Goal: Task Accomplishment & Management: Manage account settings

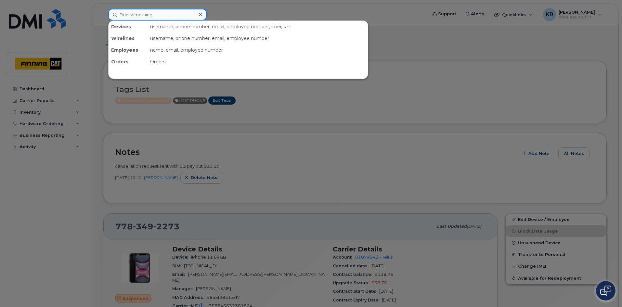
click at [148, 17] on input at bounding box center [157, 15] width 99 height 12
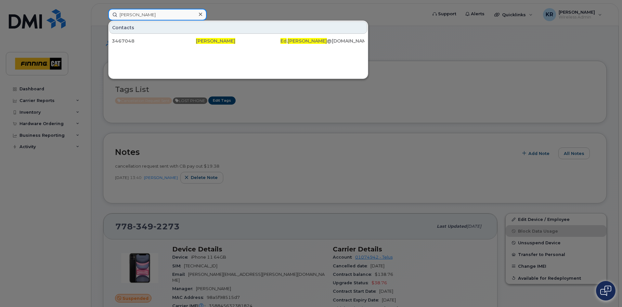
drag, startPoint x: 152, startPoint y: 13, endPoint x: 96, endPoint y: 16, distance: 56.6
click at [103, 16] on div "ed goudreau Contacts 3467048 Ed Goudreau Ed . Goudreau @oemreman.com" at bounding box center [265, 15] width 325 height 12
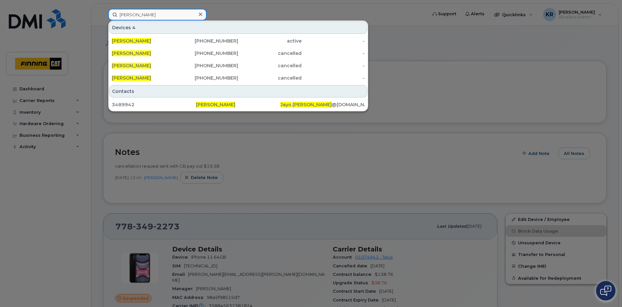
type input "jayo molnar"
click at [228, 34] on div "Devices 4 Jayo Molnar 587-598-5086 active - Jayo Molnar 867-687-3424 cancelled …" at bounding box center [239, 53] width 260 height 64
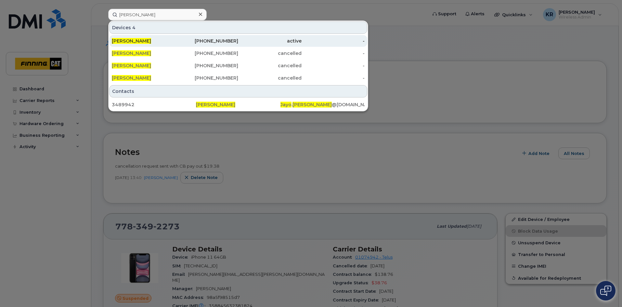
click at [229, 39] on div "587-598-5086" at bounding box center [206, 41] width 63 height 7
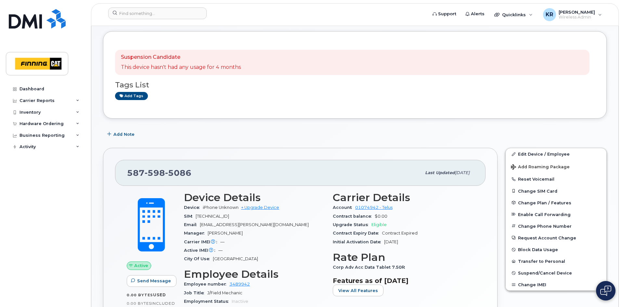
scroll to position [65, 0]
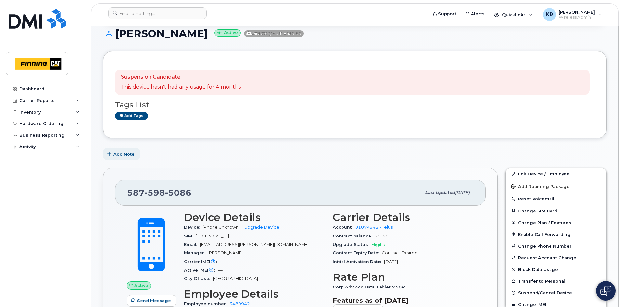
click at [123, 155] on span "Add Note" at bounding box center [124, 154] width 21 height 6
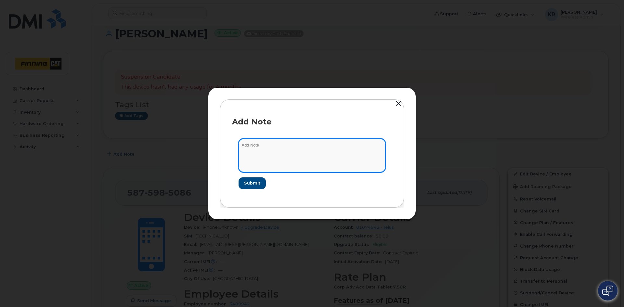
click at [263, 148] on textarea at bounding box center [312, 155] width 147 height 33
type textarea "T - Aug 14/25"
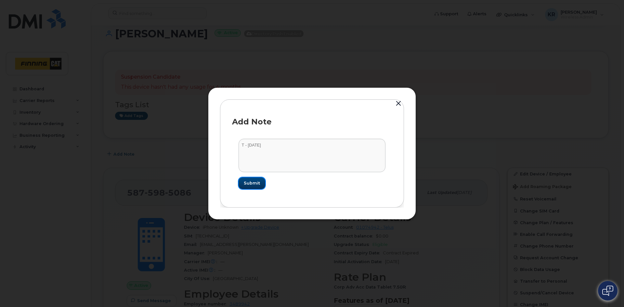
click at [253, 183] on span "Submit" at bounding box center [252, 183] width 16 height 6
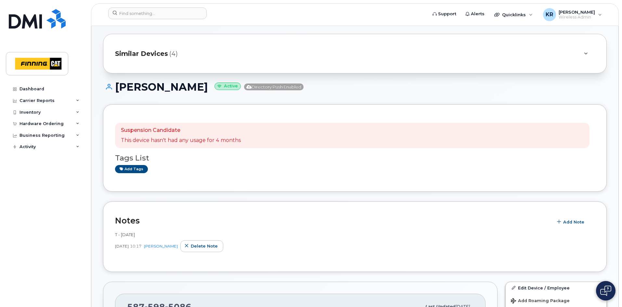
scroll to position [0, 0]
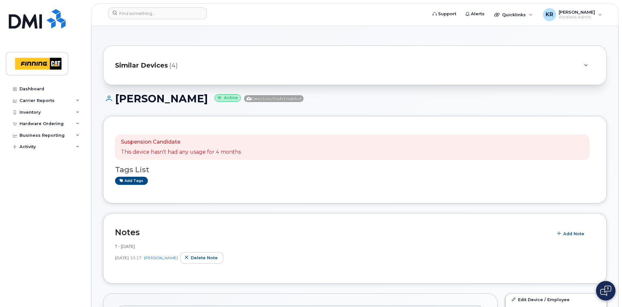
click at [158, 66] on span "Similar Devices" at bounding box center [141, 65] width 53 height 9
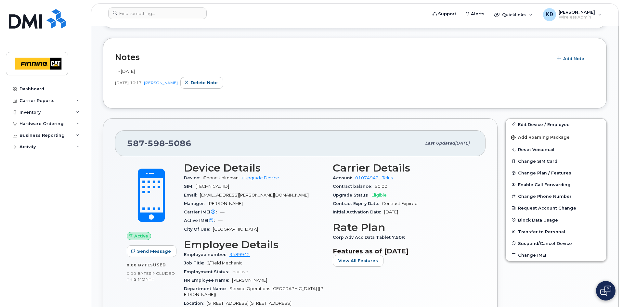
scroll to position [228, 0]
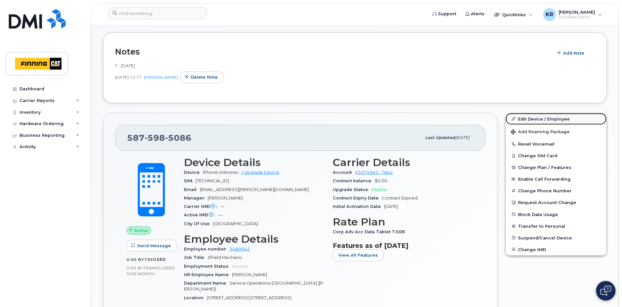
click at [529, 119] on link "Edit Device / Employee" at bounding box center [556, 119] width 101 height 12
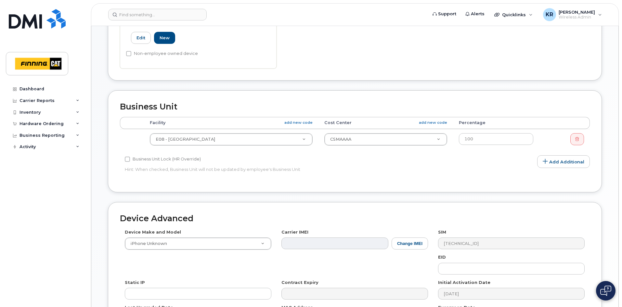
scroll to position [325, 0]
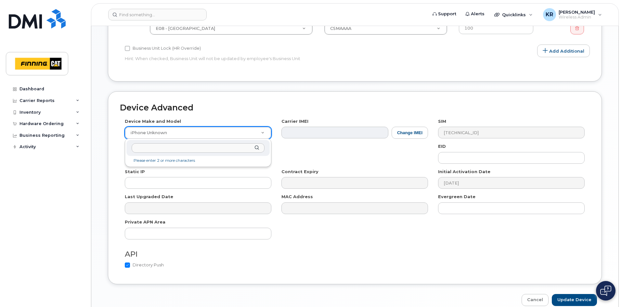
click at [175, 150] on input "text" at bounding box center [198, 147] width 133 height 9
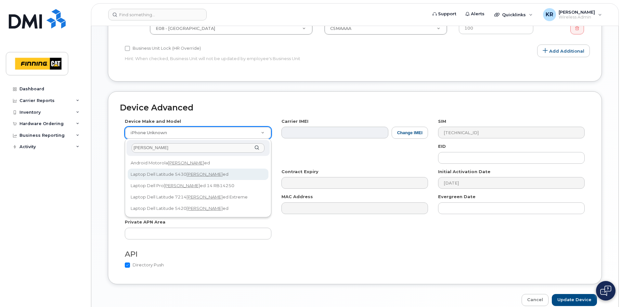
type input "rugg"
select select "2660"
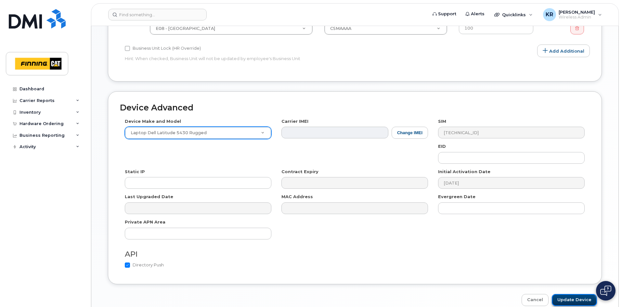
click at [575, 304] on input "Update Device" at bounding box center [574, 300] width 45 height 12
type input "Saving..."
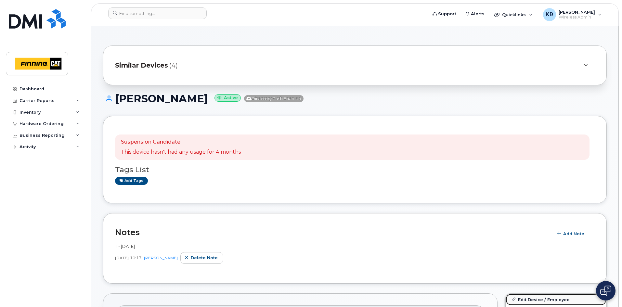
click at [528, 300] on link "Edit Device / Employee" at bounding box center [556, 300] width 101 height 12
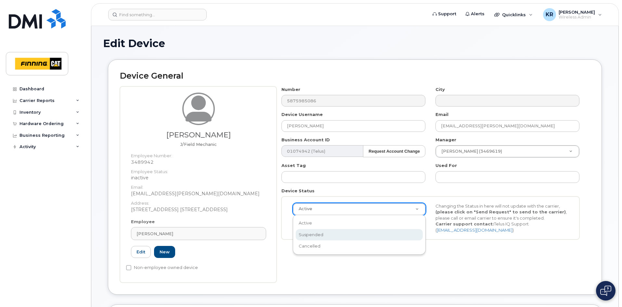
select select "suspended"
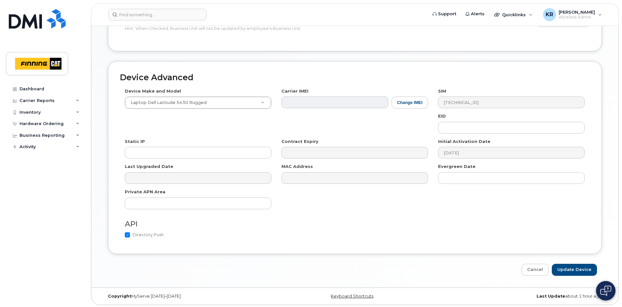
scroll to position [357, 0]
click at [572, 269] on input "Update Device" at bounding box center [574, 269] width 45 height 12
type input "Saving..."
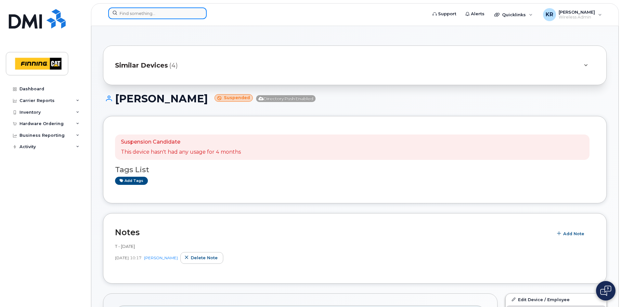
click at [170, 16] on input at bounding box center [157, 13] width 99 height 12
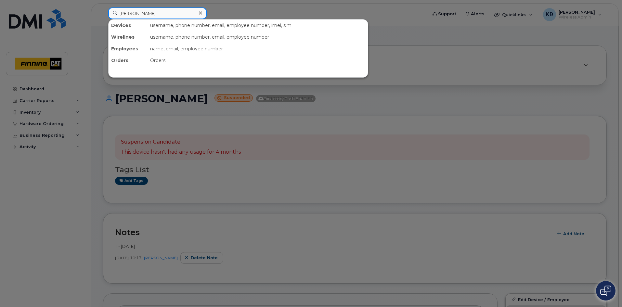
type input "[PERSON_NAME]"
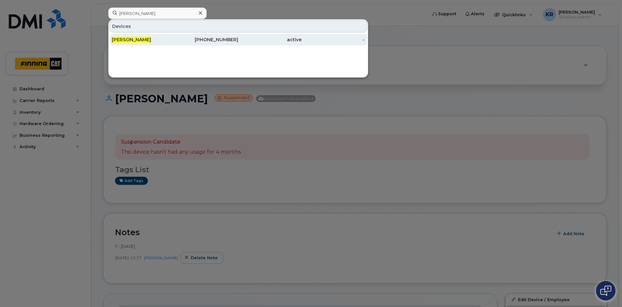
click at [222, 40] on div "[PHONE_NUMBER]" at bounding box center [206, 39] width 63 height 7
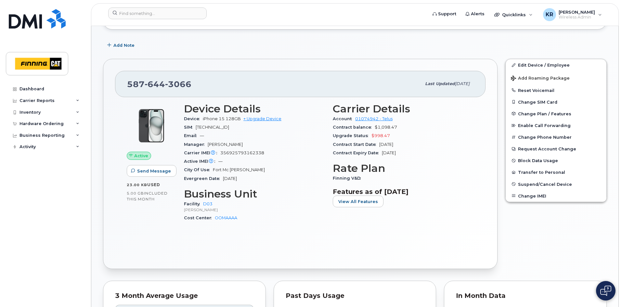
scroll to position [33, 0]
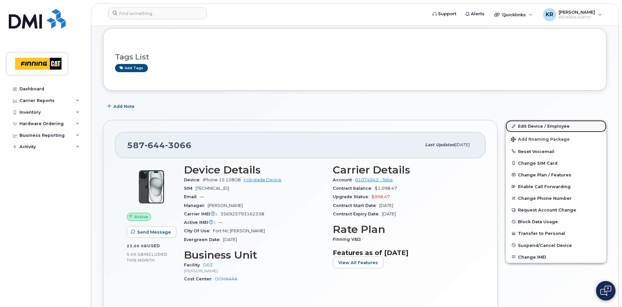
click at [523, 127] on link "Edit Device / Employee" at bounding box center [556, 126] width 101 height 12
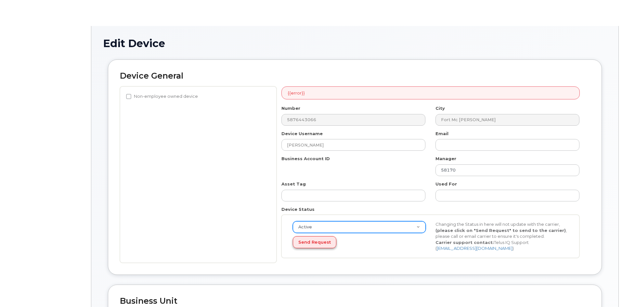
click at [321, 225] on div "Active Suspended Cancelled Send Request" at bounding box center [359, 234] width 143 height 27
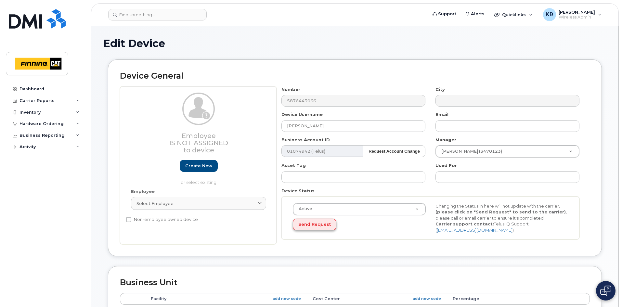
select select "suspended"
click at [288, 203] on select "Active Suspended Cancelled" at bounding box center [288, 203] width 0 height 0
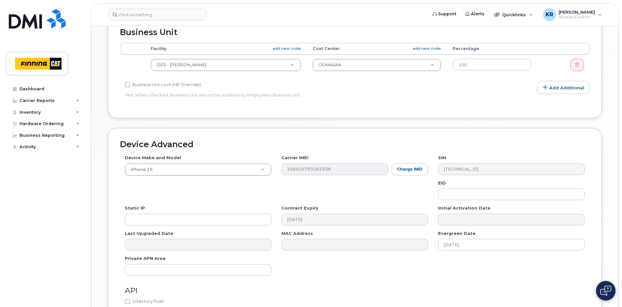
scroll to position [318, 0]
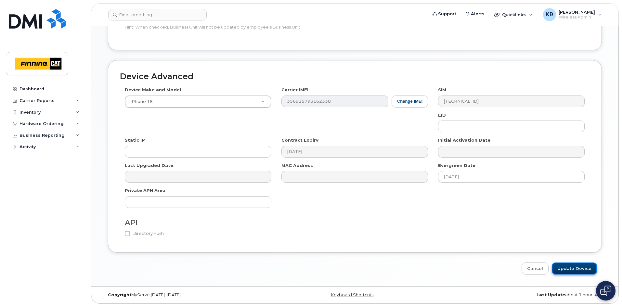
click at [587, 266] on input "Update Device" at bounding box center [574, 269] width 45 height 12
type input "Saving..."
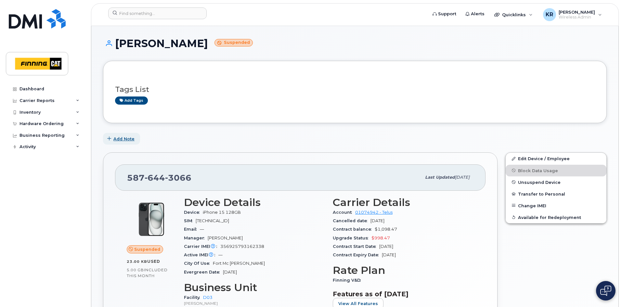
click at [133, 138] on span "Add Note" at bounding box center [124, 139] width 21 height 6
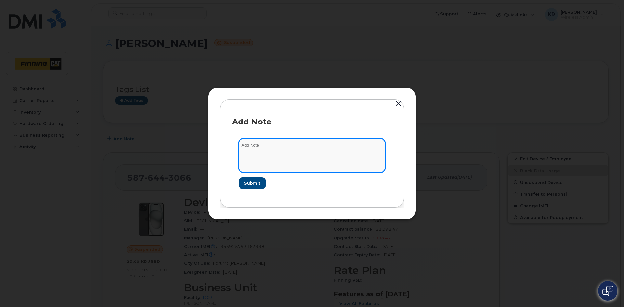
click at [265, 145] on textarea at bounding box center [312, 155] width 147 height 33
type textarea "user left company before he received the phone. request to manager, Wesley Tann…"
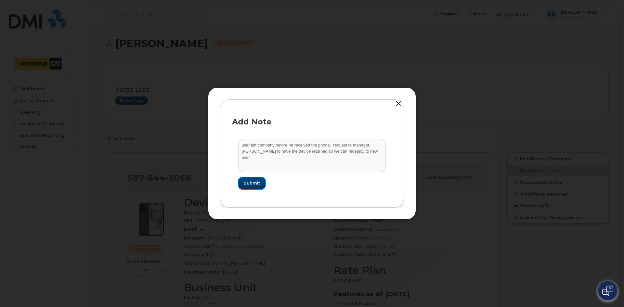
click at [255, 184] on span "Submit" at bounding box center [252, 183] width 16 height 6
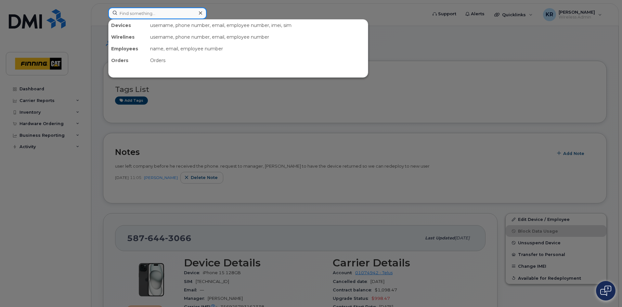
click at [180, 12] on input at bounding box center [157, 13] width 99 height 12
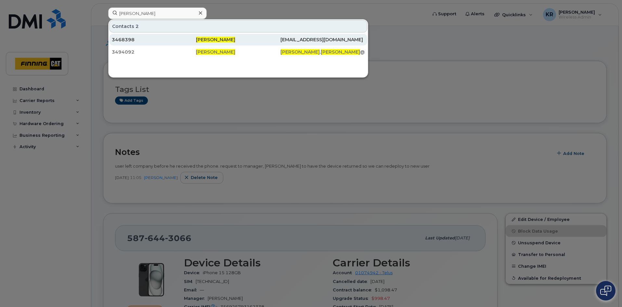
click at [256, 41] on div "Rob Morrison" at bounding box center [238, 39] width 84 height 7
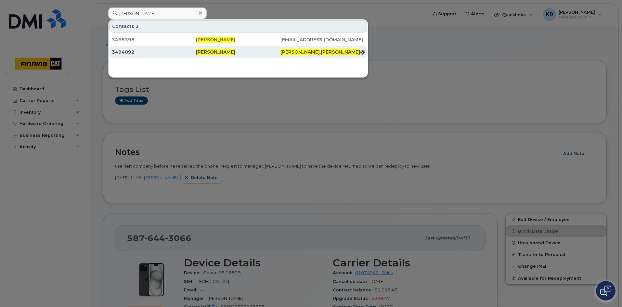
click at [200, 51] on span "Rob Morrison" at bounding box center [215, 52] width 39 height 6
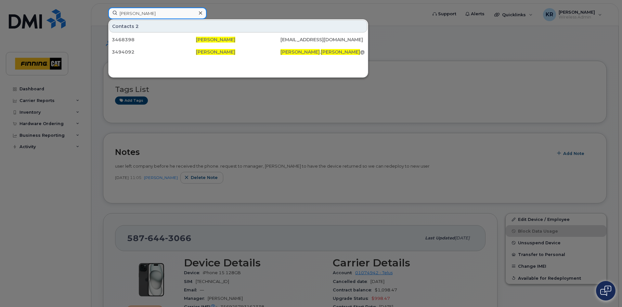
click at [140, 12] on input "rob morrison" at bounding box center [157, 13] width 99 height 12
drag, startPoint x: 161, startPoint y: 12, endPoint x: 102, endPoint y: 13, distance: 58.9
click at [103, 13] on div "rob morrison Contacts 2 3468398 Rob Morrison rmorrison@finning.com 3494092 Rob …" at bounding box center [265, 14] width 325 height 14
type input "randall white"
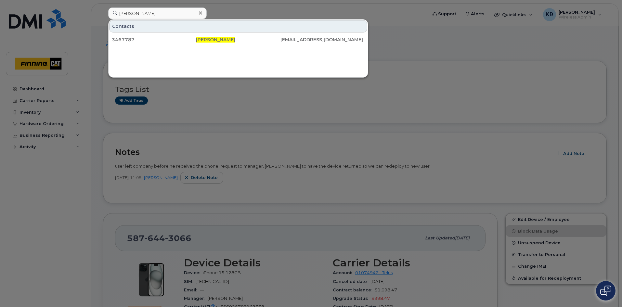
click at [200, 13] on icon at bounding box center [200, 12] width 3 height 3
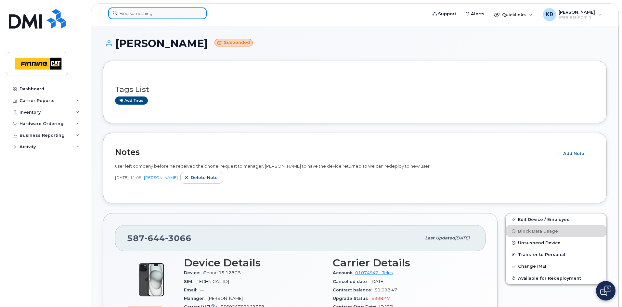
click at [161, 14] on input at bounding box center [157, 13] width 99 height 12
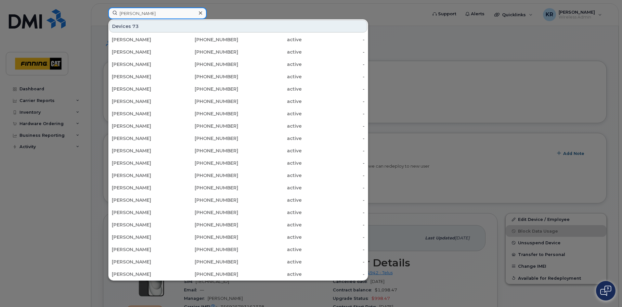
type input "rob ringrose"
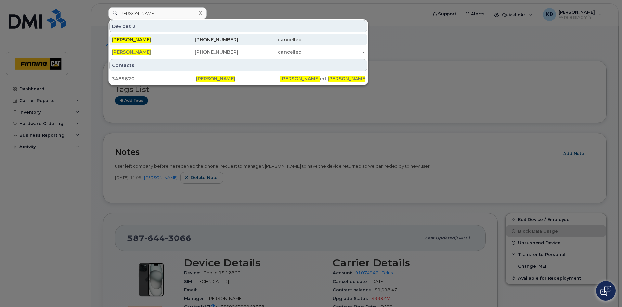
click at [234, 42] on div "306-713-2070" at bounding box center [206, 39] width 63 height 7
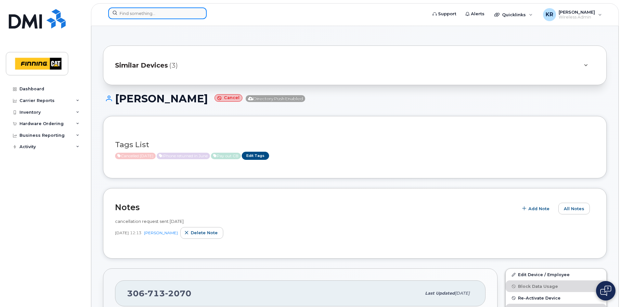
click at [154, 13] on input at bounding box center [157, 13] width 99 height 12
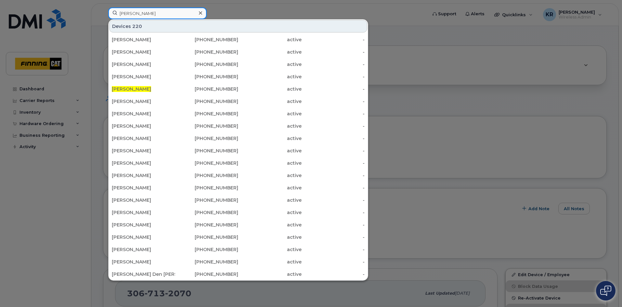
type input "[PERSON_NAME]"
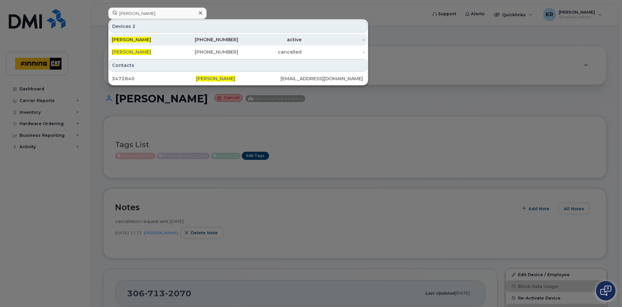
click at [203, 39] on div "[PHONE_NUMBER]" at bounding box center [206, 39] width 63 height 7
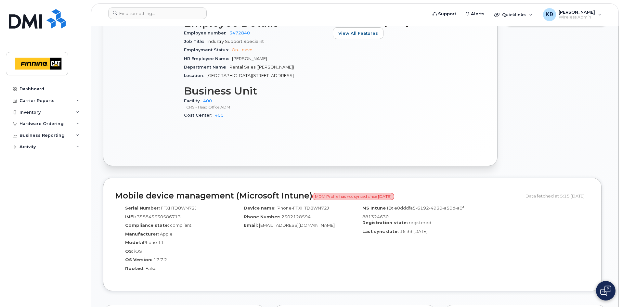
scroll to position [455, 0]
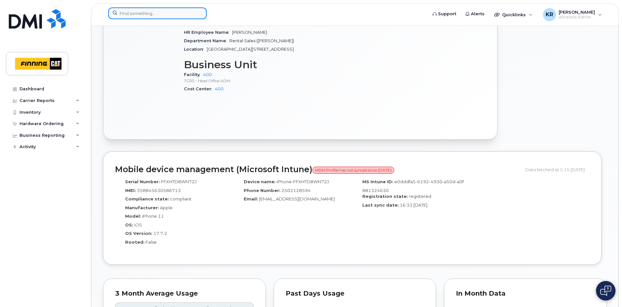
click at [136, 13] on input at bounding box center [157, 13] width 99 height 12
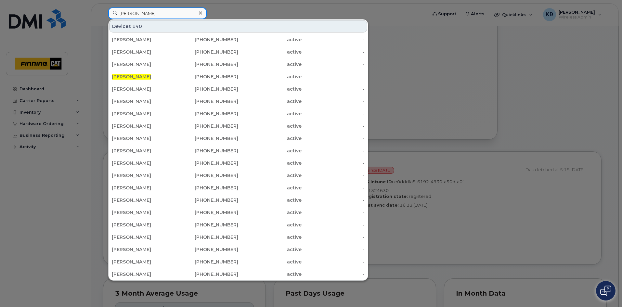
type input "[PERSON_NAME]"
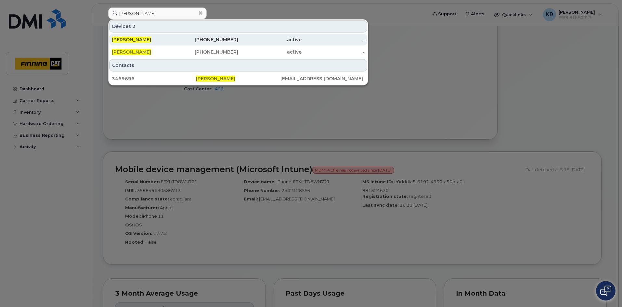
click at [225, 39] on div "[PHONE_NUMBER]" at bounding box center [206, 39] width 63 height 7
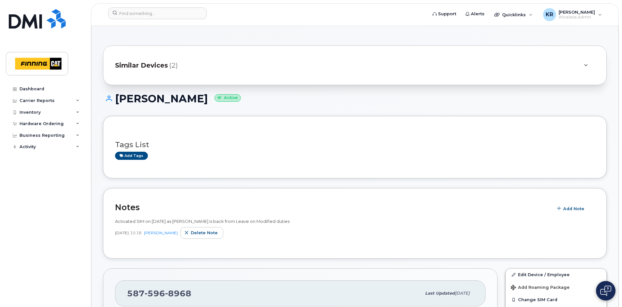
click at [161, 67] on span "Similar Devices" at bounding box center [141, 65] width 53 height 9
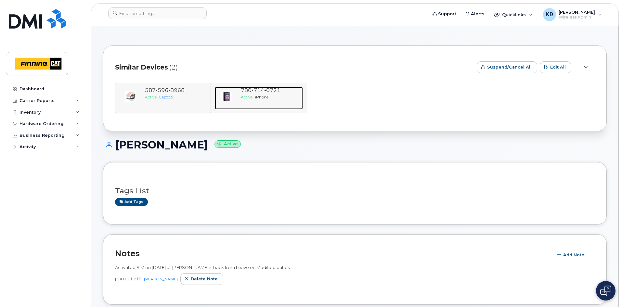
click at [253, 93] on span "714" at bounding box center [258, 90] width 13 height 6
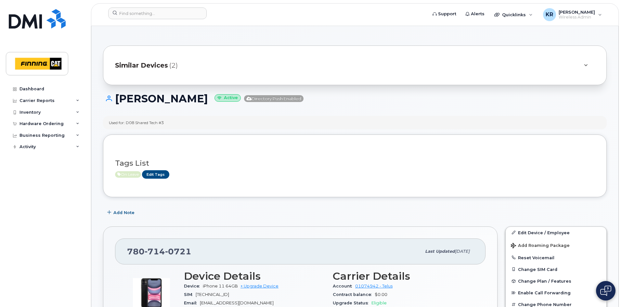
click at [154, 67] on span "Similar Devices" at bounding box center [141, 65] width 53 height 9
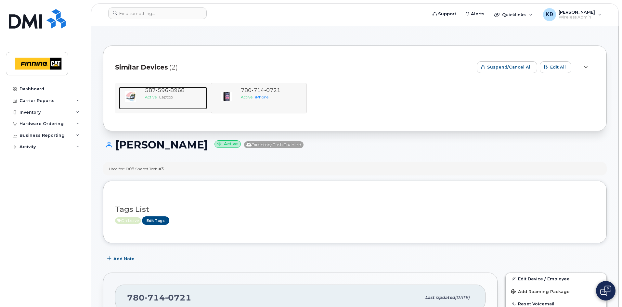
click at [185, 95] on div "Active Laptop" at bounding box center [175, 97] width 60 height 6
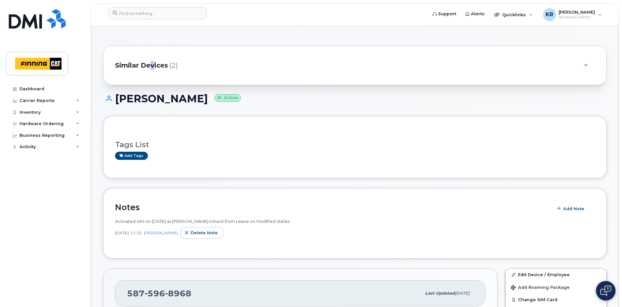
click at [152, 62] on span "Similar Devices" at bounding box center [141, 65] width 53 height 9
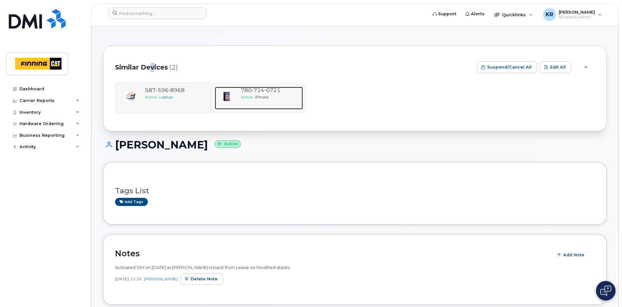
click at [255, 93] on span "714" at bounding box center [258, 90] width 13 height 6
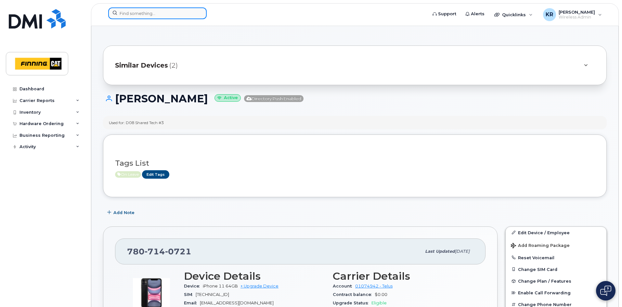
click at [157, 15] on input at bounding box center [157, 13] width 99 height 12
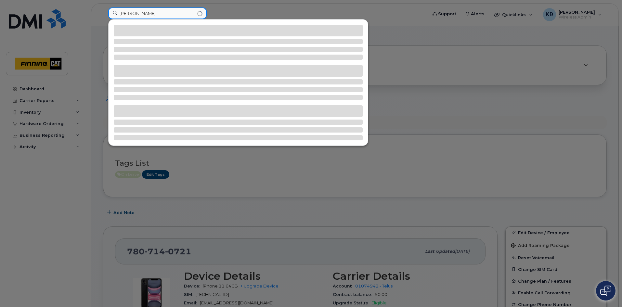
type input "[PERSON_NAME]"
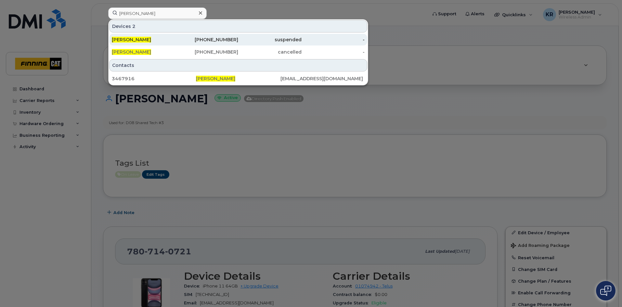
click at [216, 40] on div "[PHONE_NUMBER]" at bounding box center [206, 39] width 63 height 7
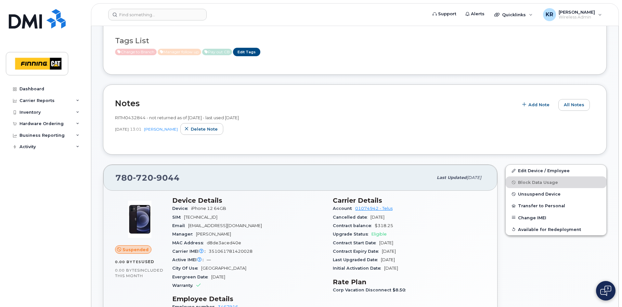
scroll to position [130, 0]
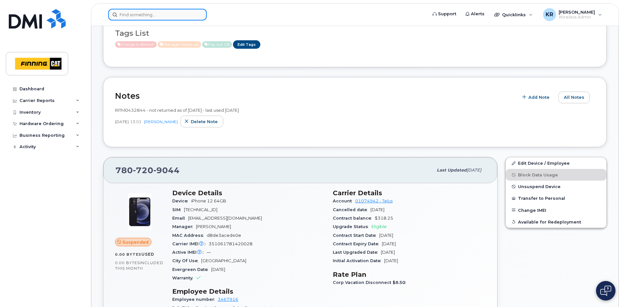
click at [169, 9] on input at bounding box center [157, 15] width 99 height 12
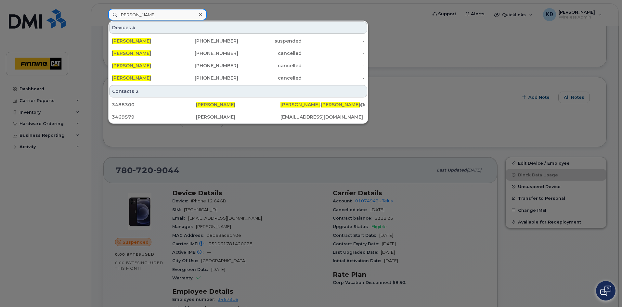
type input "travis fischer"
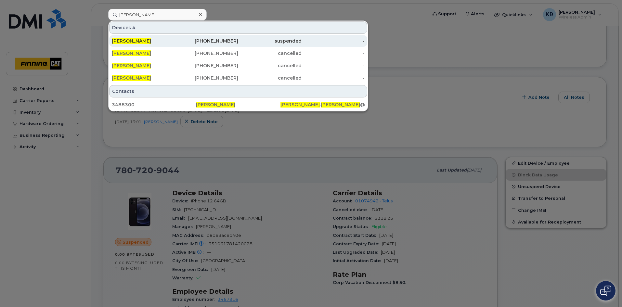
click at [247, 39] on div "suspended" at bounding box center [269, 41] width 63 height 7
